Goal: Check status: Check status

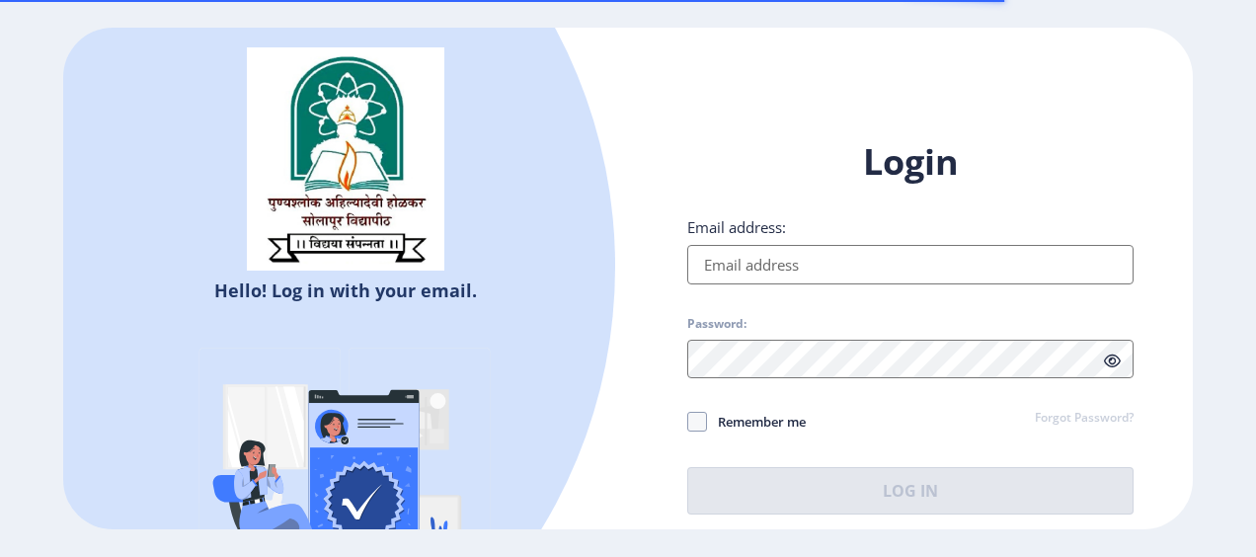
click at [739, 255] on input "Email address:" at bounding box center [910, 264] width 446 height 39
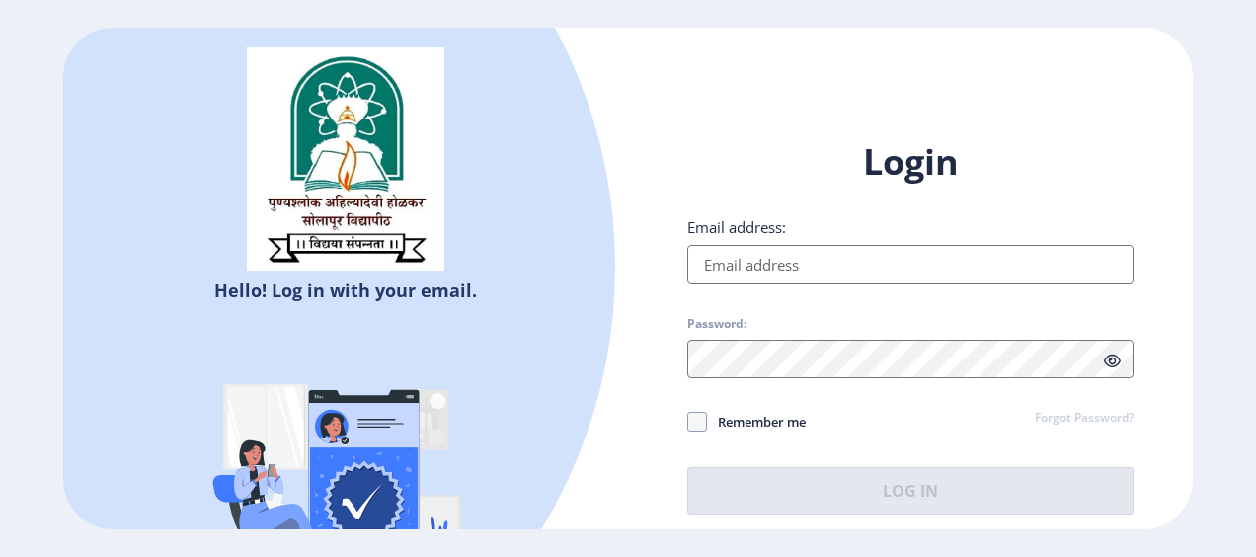
type input "[EMAIL_ADDRESS][DOMAIN_NAME]"
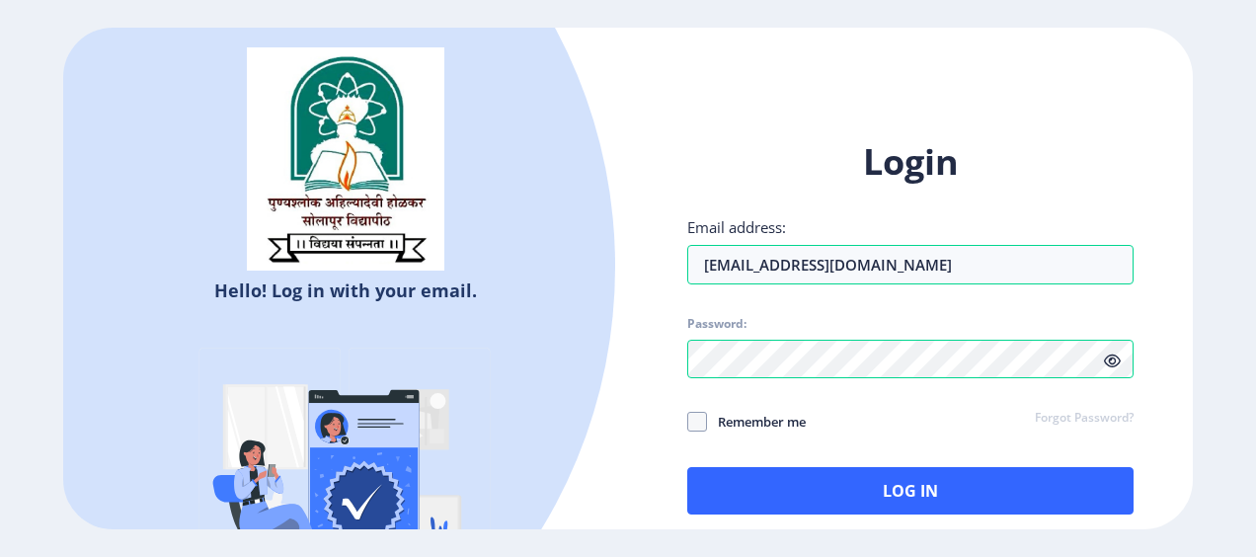
click at [749, 420] on span "Remember me" at bounding box center [756, 422] width 99 height 24
click at [688, 421] on input "Remember me" at bounding box center [687, 421] width 1 height 1
checkbox input "true"
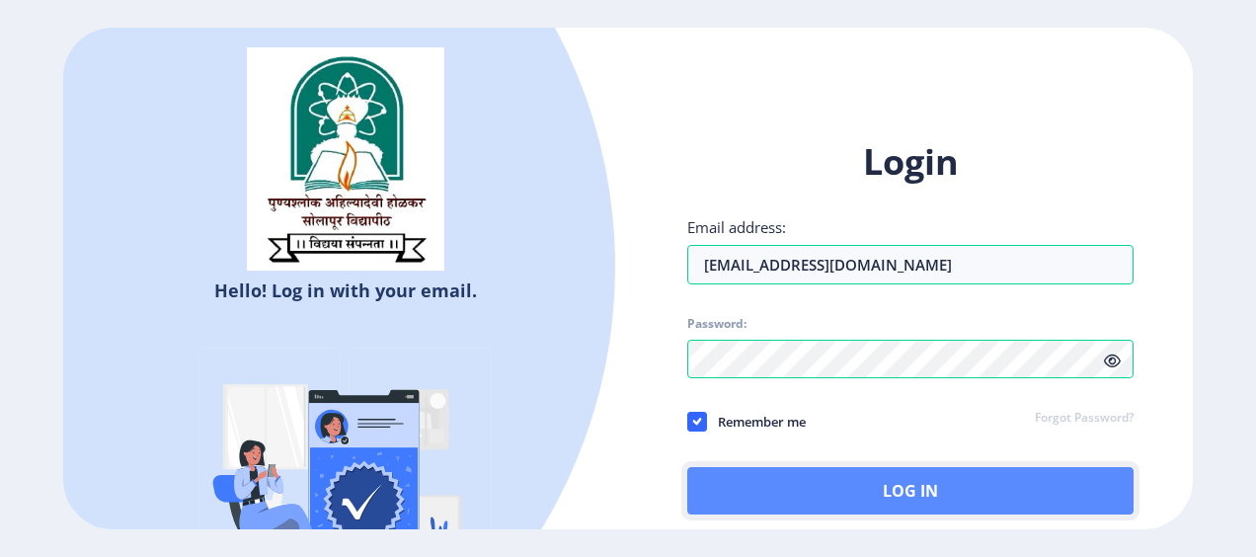
click at [768, 489] on button "Log In" at bounding box center [910, 490] width 446 height 47
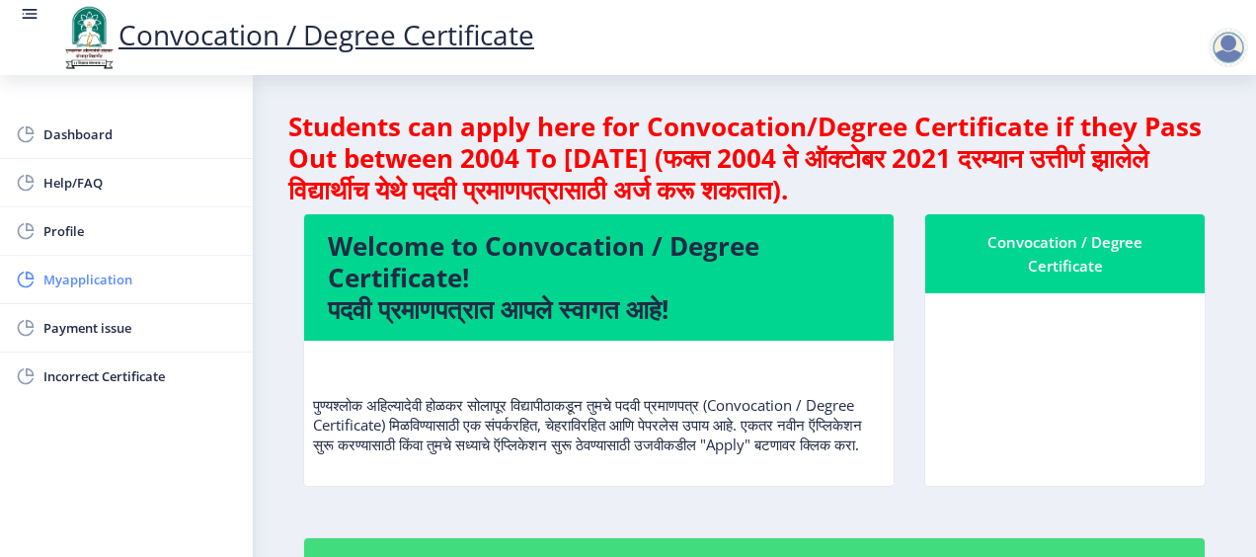
click at [137, 264] on link "Myapplication" at bounding box center [126, 279] width 253 height 47
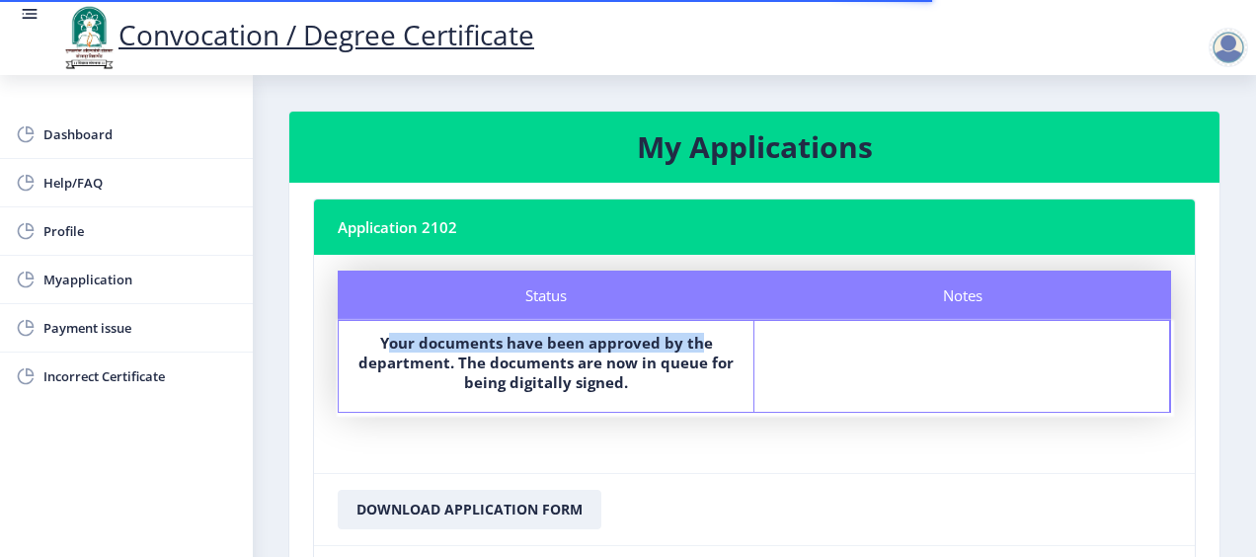
drag, startPoint x: 394, startPoint y: 335, endPoint x: 699, endPoint y: 341, distance: 305.1
click at [699, 341] on b "Your documents have been approved by the department. The documents are now in q…" at bounding box center [545, 362] width 375 height 59
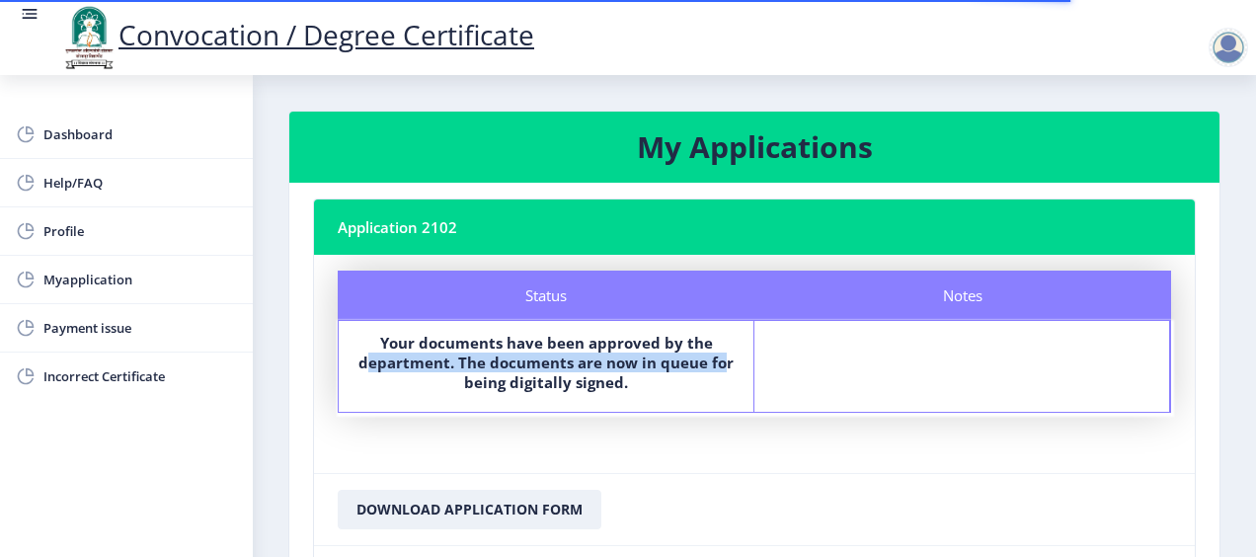
drag, startPoint x: 371, startPoint y: 350, endPoint x: 693, endPoint y: 359, distance: 321.9
click at [715, 357] on b "Your documents have been approved by the department. The documents are now in q…" at bounding box center [545, 362] width 375 height 59
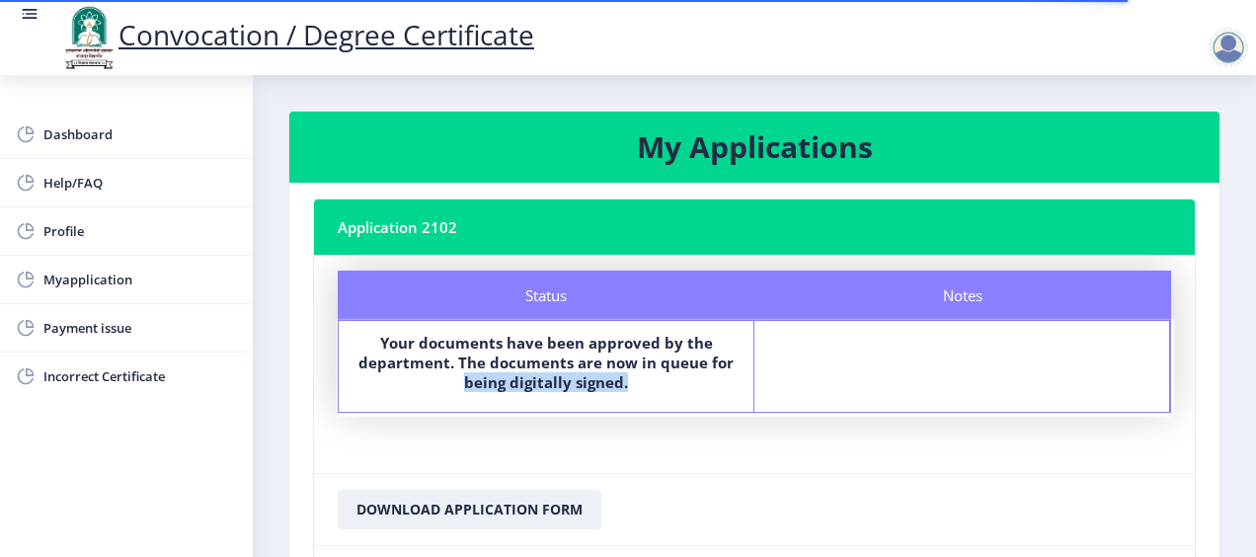
drag, startPoint x: 434, startPoint y: 380, endPoint x: 628, endPoint y: 383, distance: 193.5
click at [628, 383] on label "Your documents have been approved by the department. The documents are now in q…" at bounding box center [545, 362] width 379 height 59
click at [298, 322] on nb-card-body "Application 2102 Status Notes Status Your documents have been approved by the d…" at bounding box center [754, 423] width 930 height 481
